Goal: Information Seeking & Learning: Understand process/instructions

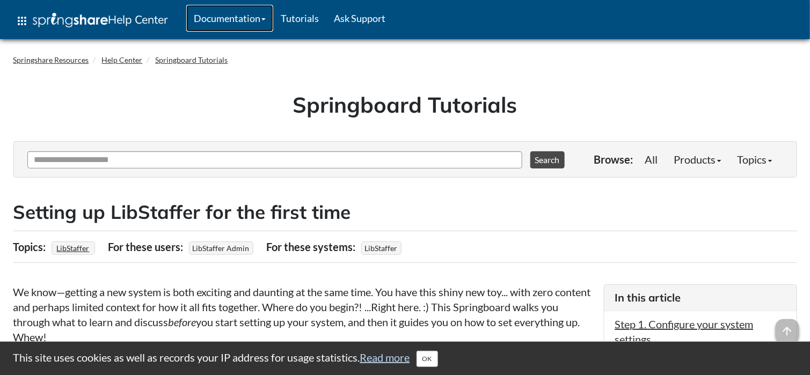
click at [266, 18] on span at bounding box center [263, 19] width 4 height 2
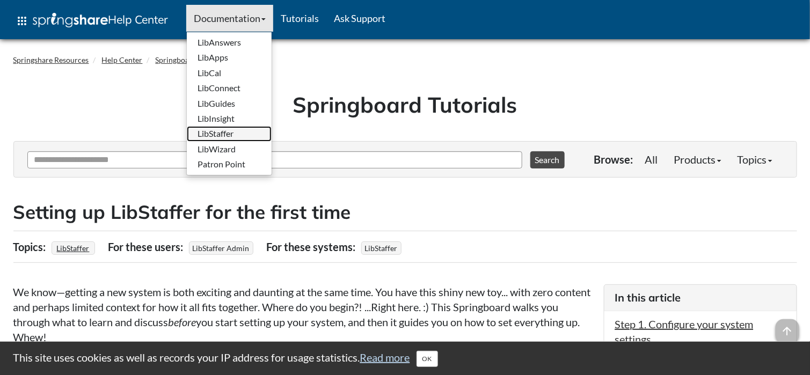
click at [248, 138] on link "LibStaffer" at bounding box center [229, 133] width 85 height 15
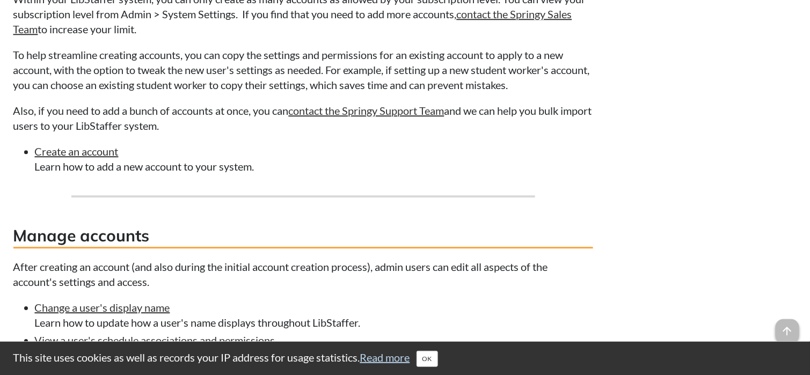
scroll to position [1127, 0]
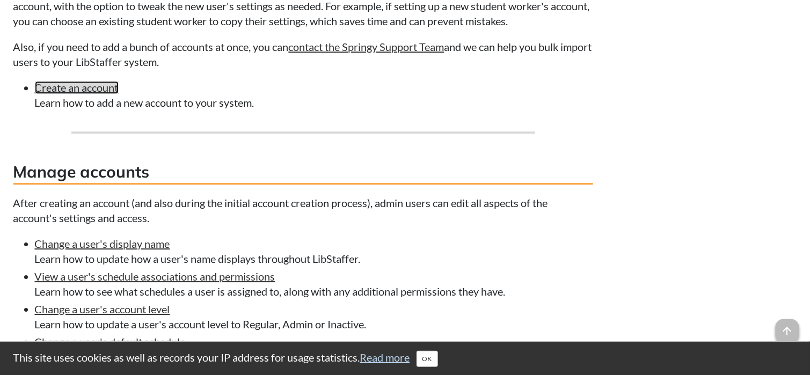
click at [58, 87] on link "Create an account" at bounding box center [77, 87] width 84 height 13
